Goal: Task Accomplishment & Management: Manage account settings

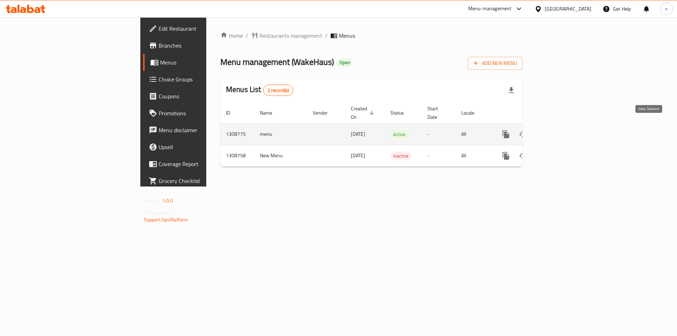
click at [561, 130] on icon "enhanced table" at bounding box center [556, 134] width 8 height 8
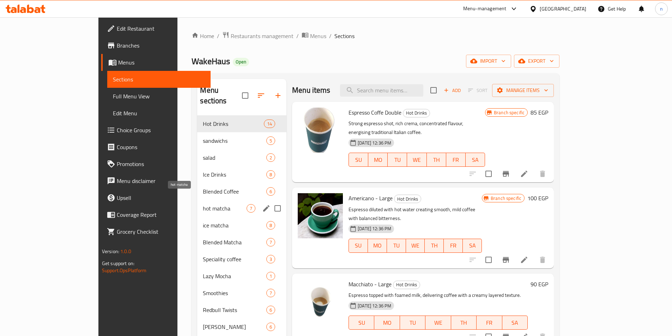
scroll to position [113, 0]
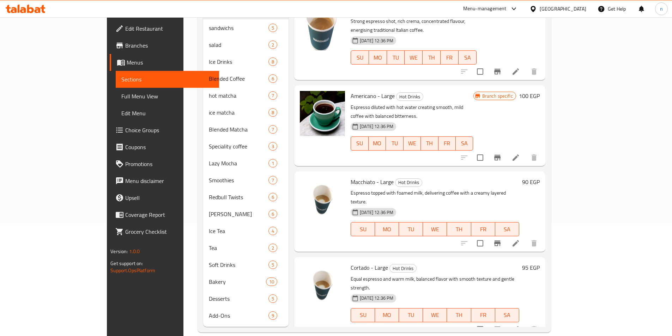
click at [125, 132] on span "Choice Groups" at bounding box center [169, 130] width 88 height 8
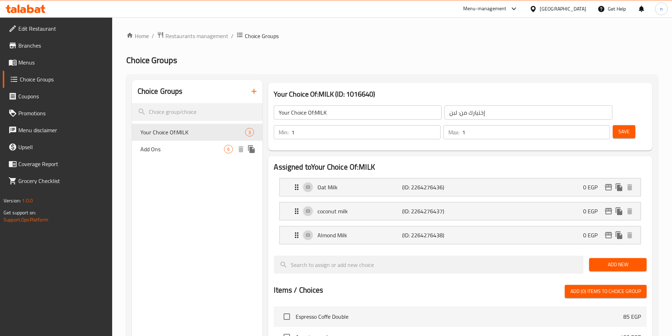
click at [178, 147] on span "Add Ons" at bounding box center [182, 149] width 84 height 8
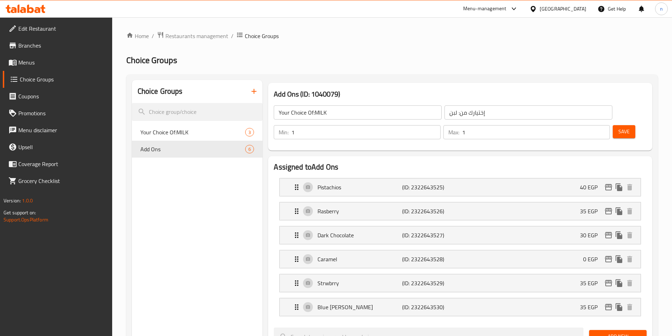
type input "Add Ons"
type input "اضافات"
type input "0"
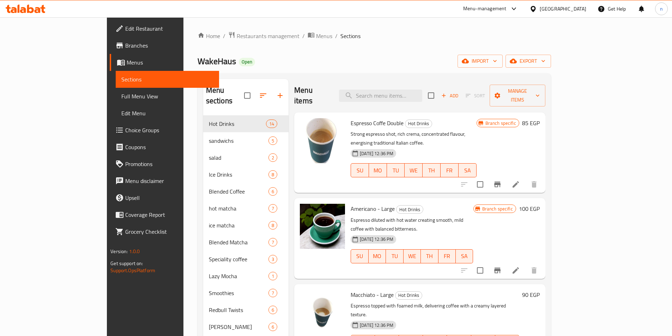
scroll to position [113, 0]
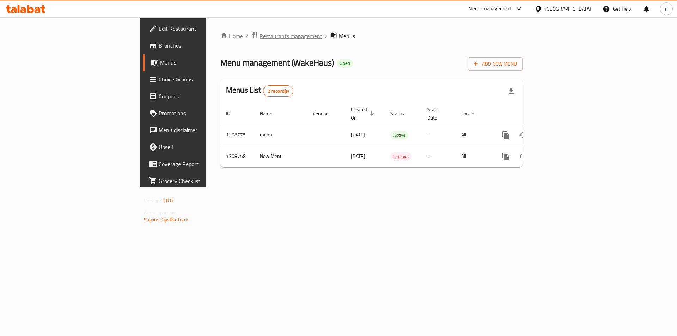
click at [259, 36] on span "Restaurants management" at bounding box center [290, 36] width 63 height 8
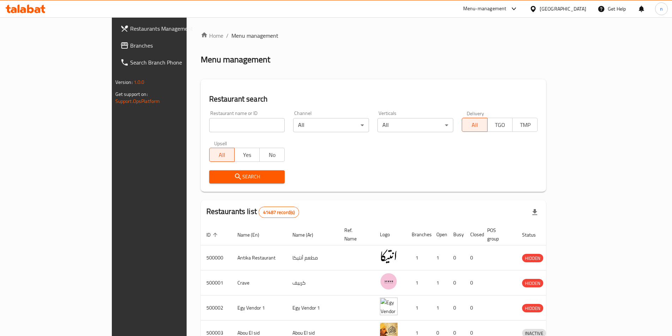
click at [130, 42] on span "Branches" at bounding box center [174, 45] width 88 height 8
